Goal: Transaction & Acquisition: Subscribe to service/newsletter

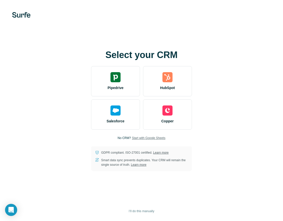
click at [149, 138] on span "Start with Google Sheets" at bounding box center [149, 138] width 34 height 5
